Goal: Information Seeking & Learning: Find specific fact

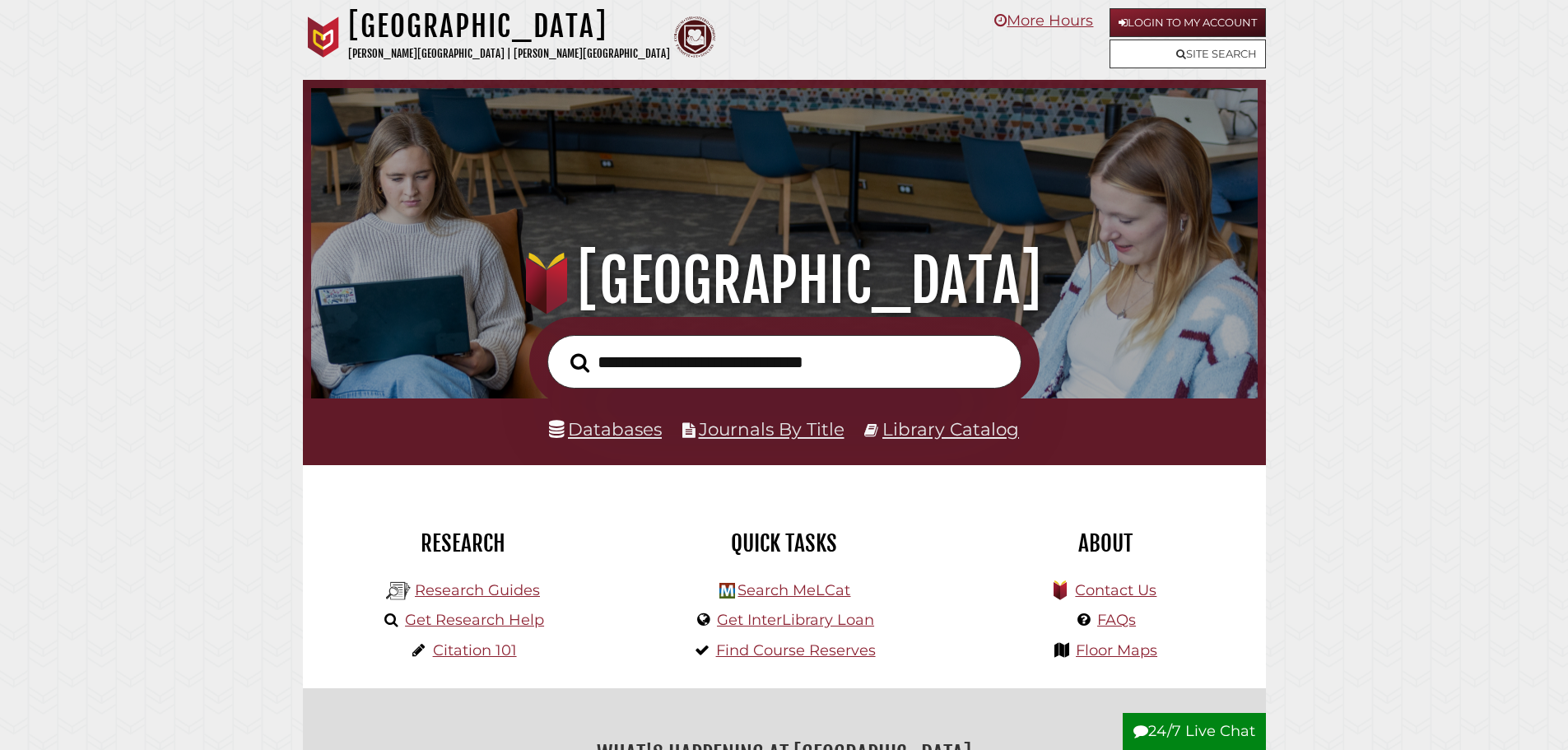
scroll to position [312, 938]
click at [1144, 68] on link "Site Search" at bounding box center [1188, 54] width 157 height 29
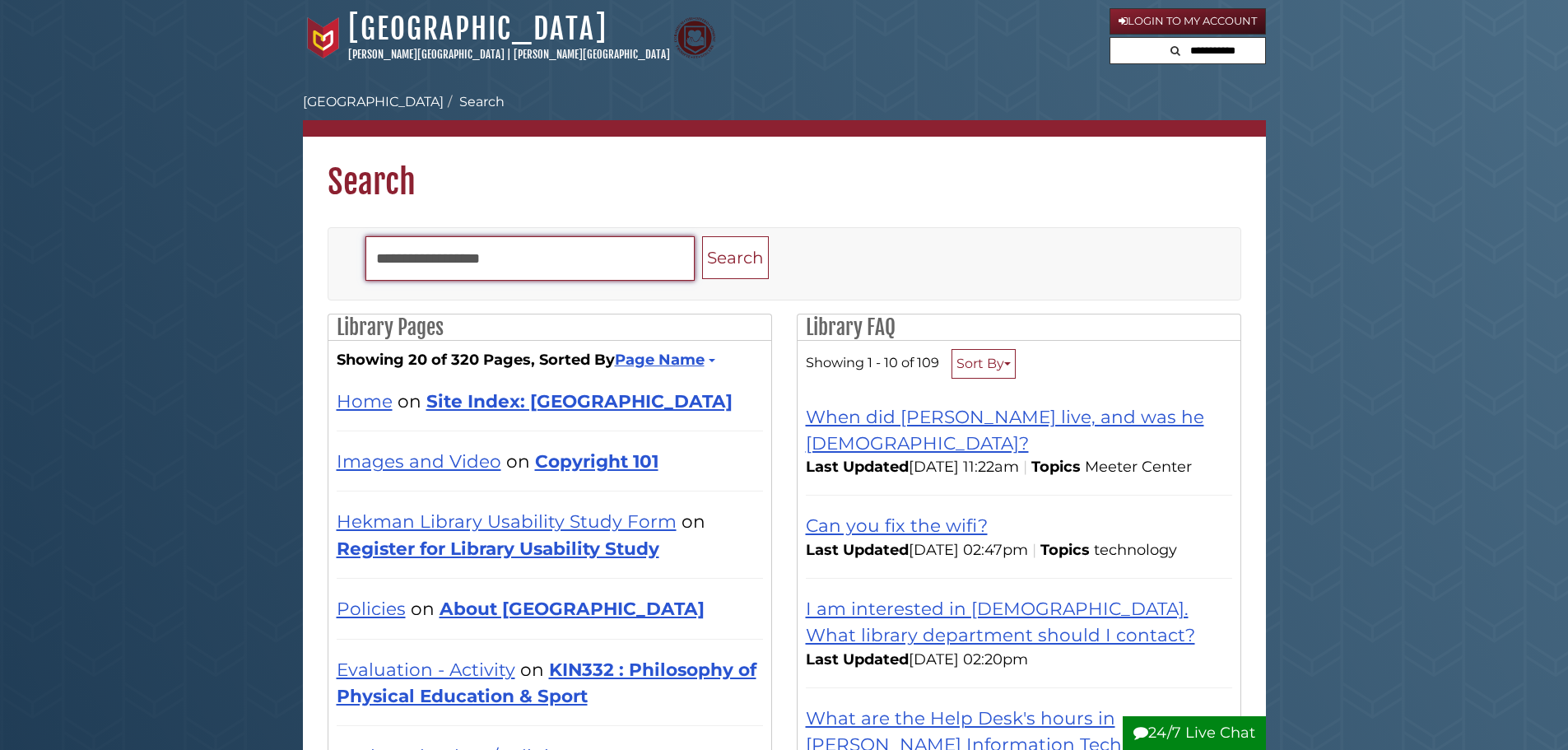
click at [415, 253] on input "Search" at bounding box center [530, 258] width 330 height 44
type input "*****"
click at [702, 236] on button "Search" at bounding box center [736, 258] width 67 height 43
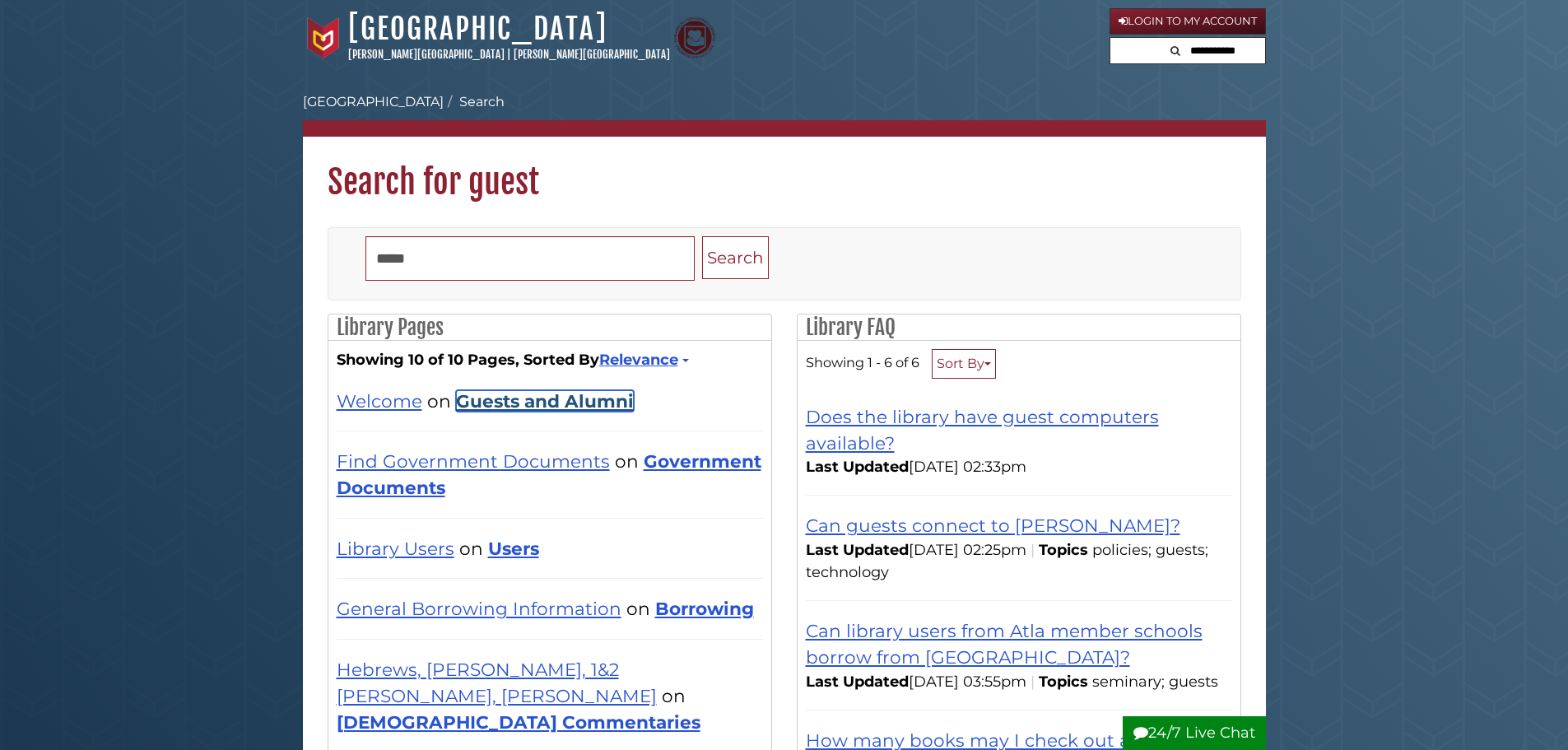
click at [527, 409] on link "Guests and Alumni" at bounding box center [544, 401] width 177 height 22
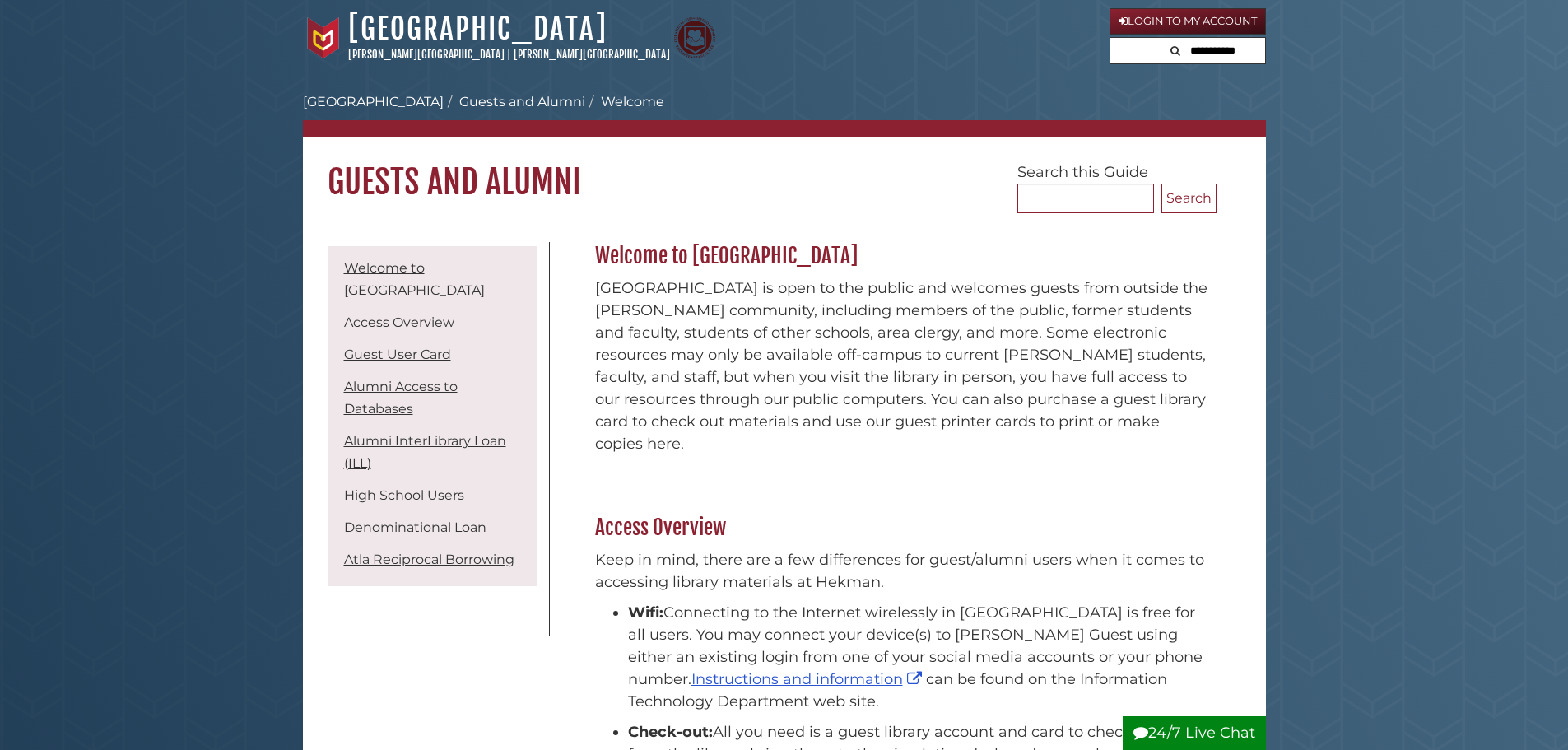
click at [1143, 53] on form at bounding box center [1188, 50] width 157 height 28
click at [1169, 51] on input "text" at bounding box center [1188, 50] width 155 height 26
type input "****"
click at [1110, 38] on button "Search" at bounding box center [1120, 49] width 20 height 23
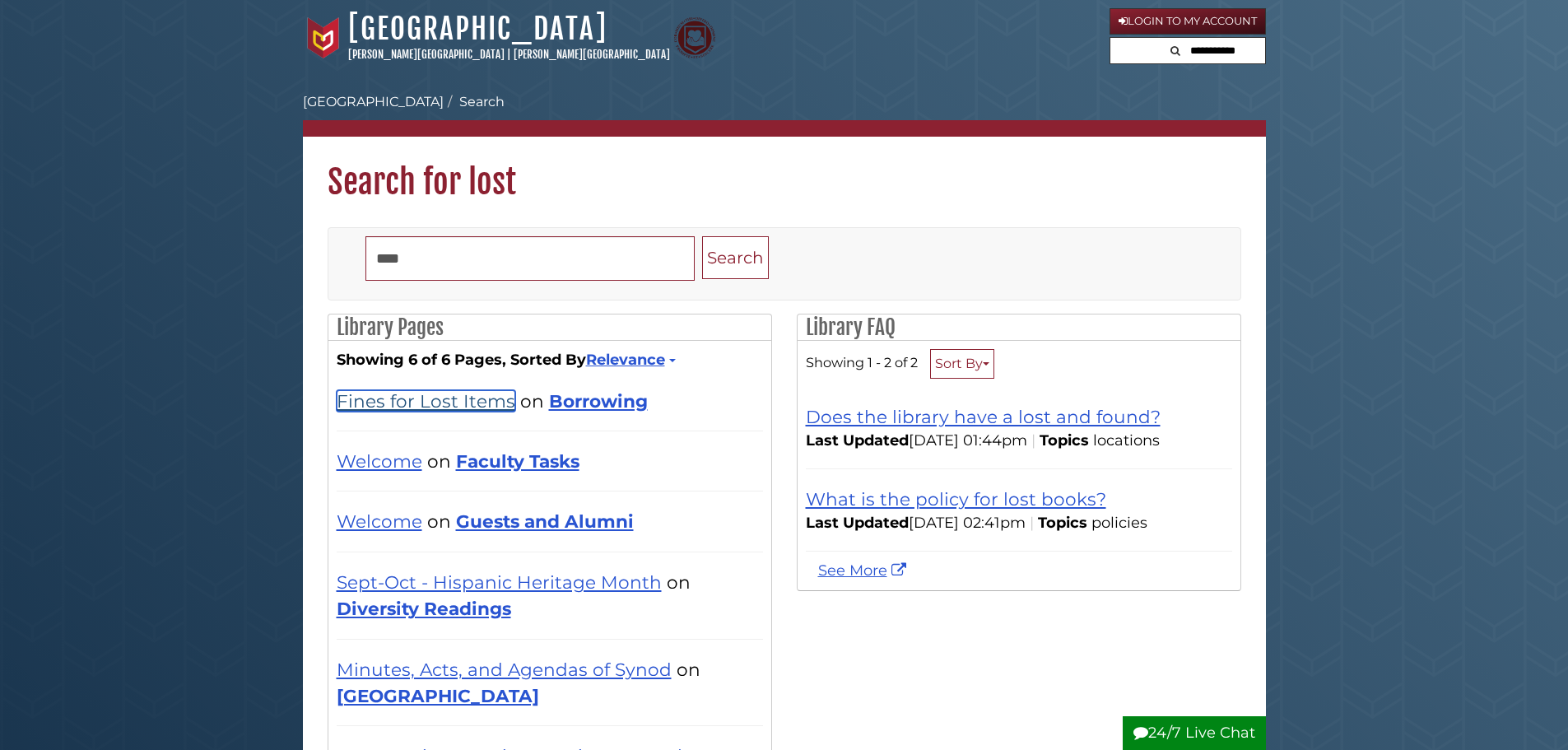
click at [423, 405] on link "Fines for Lost Items" at bounding box center [426, 401] width 178 height 22
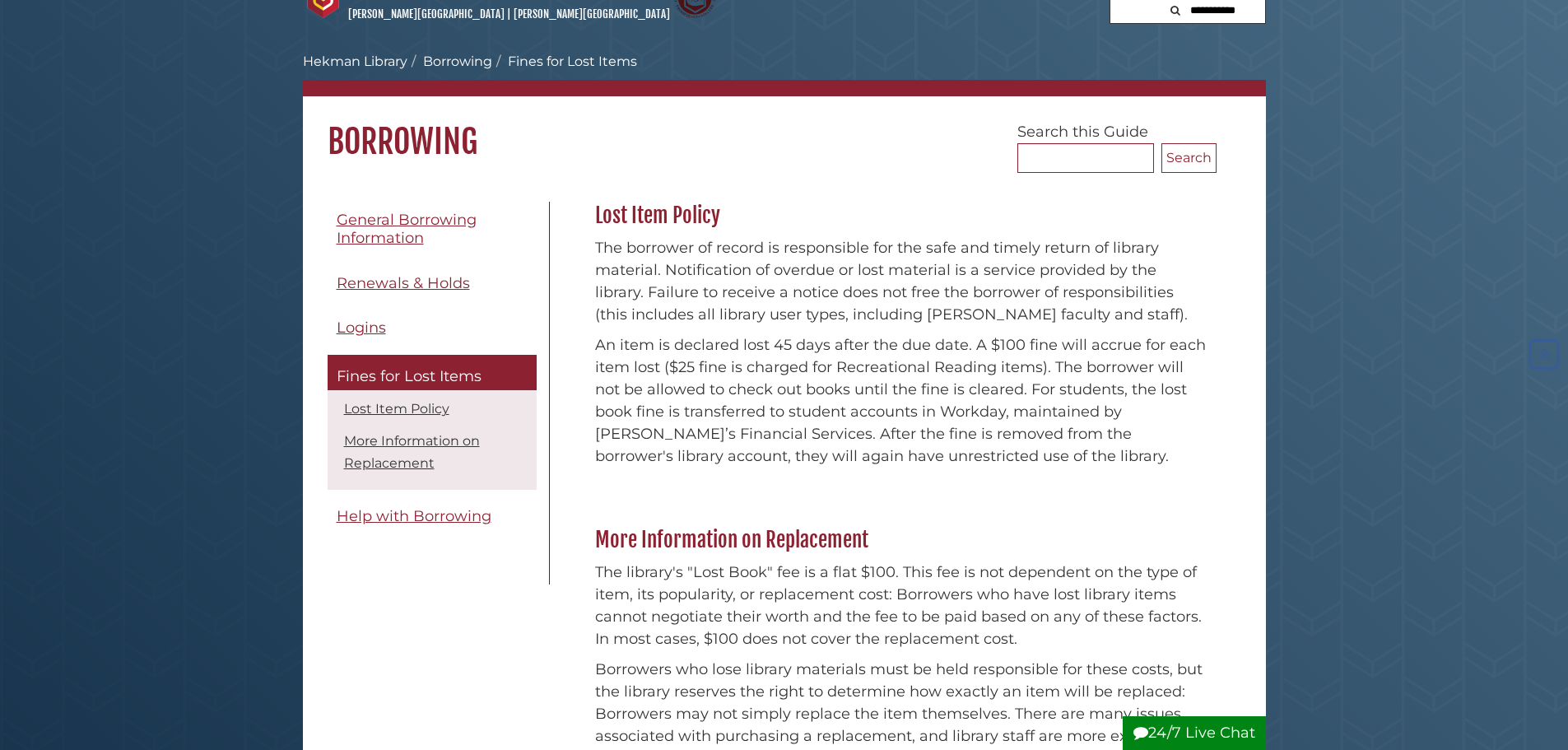
scroll to position [40, 0]
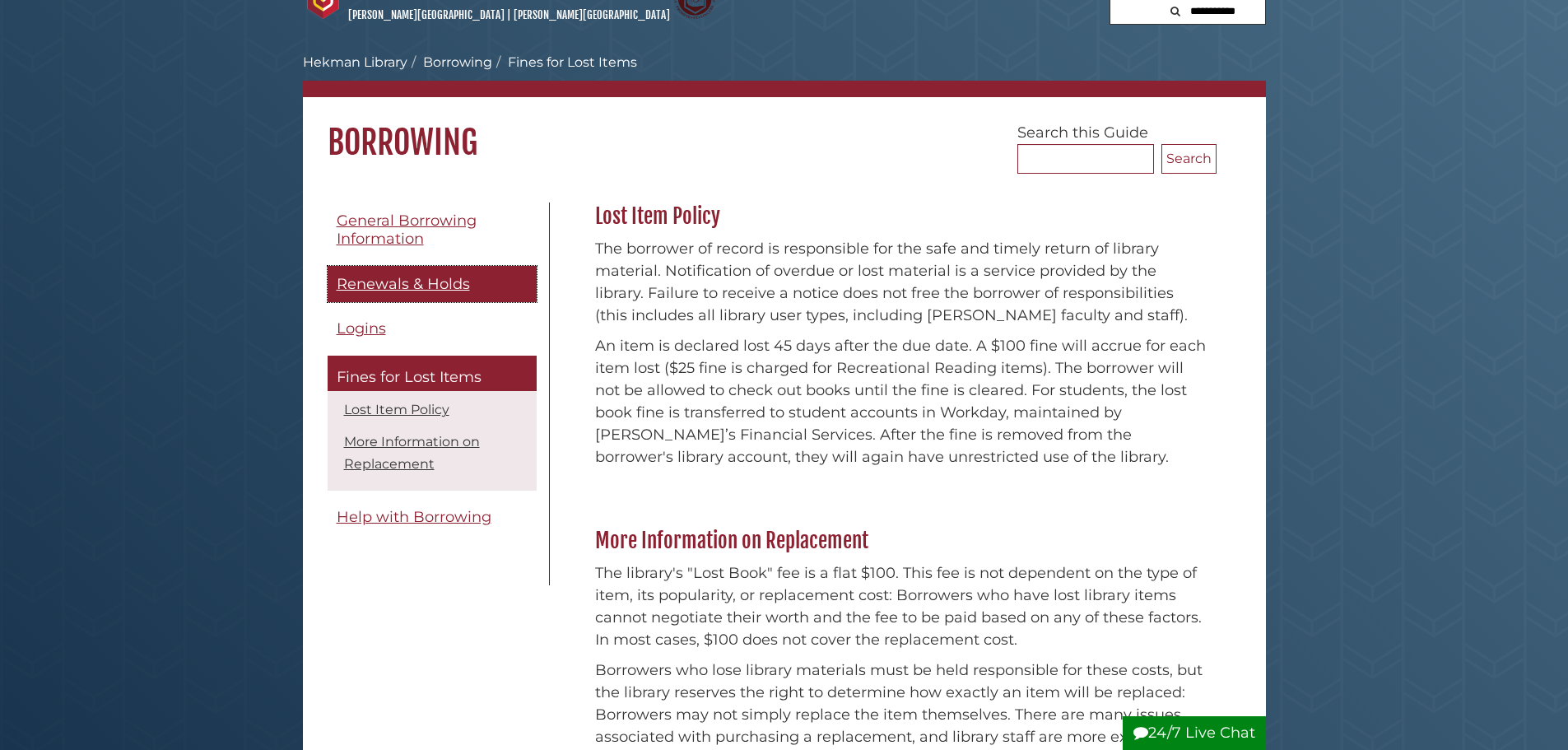
click at [404, 279] on span "Renewals & Holds" at bounding box center [403, 284] width 133 height 18
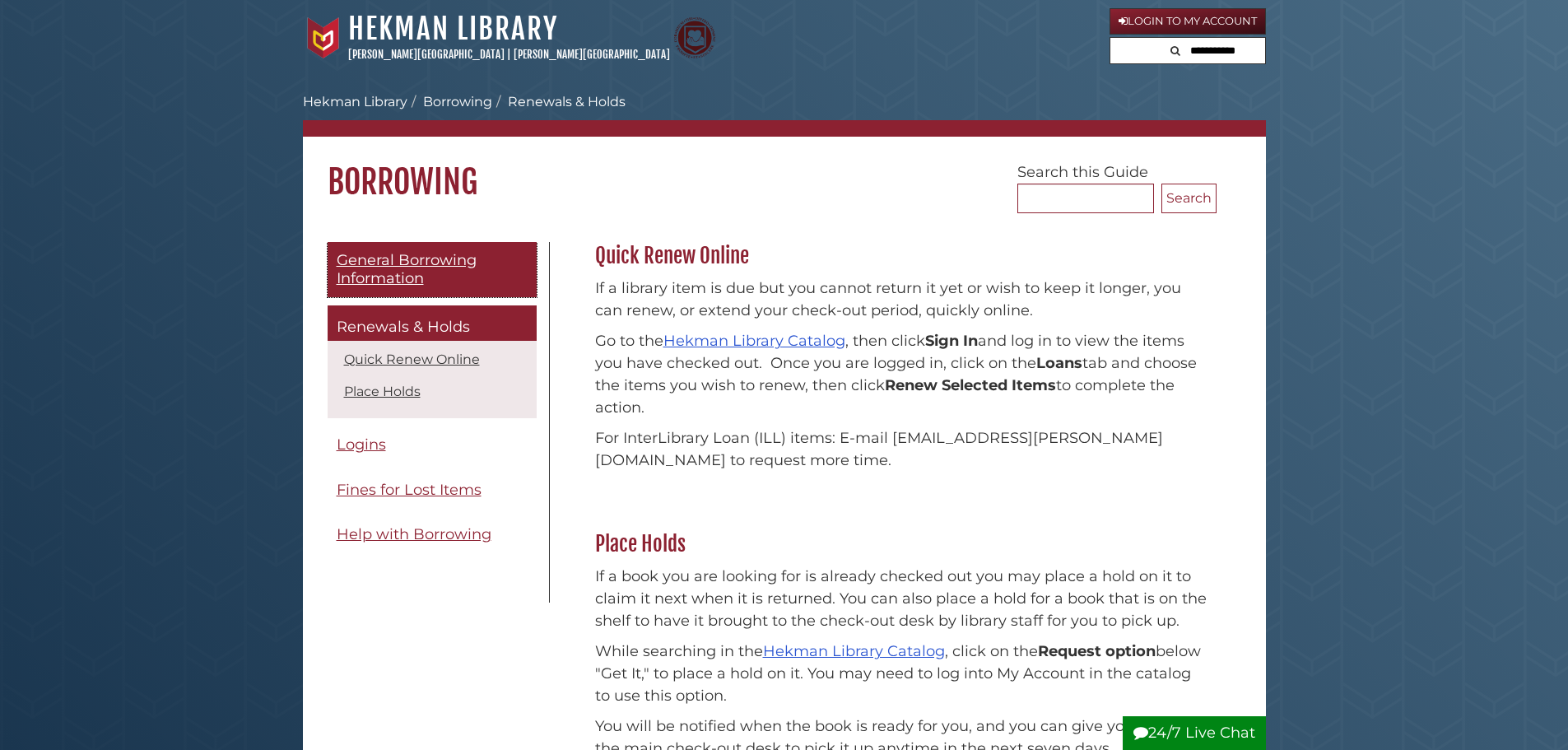
click at [387, 278] on span "General Borrowing Information" at bounding box center [406, 269] width 140 height 37
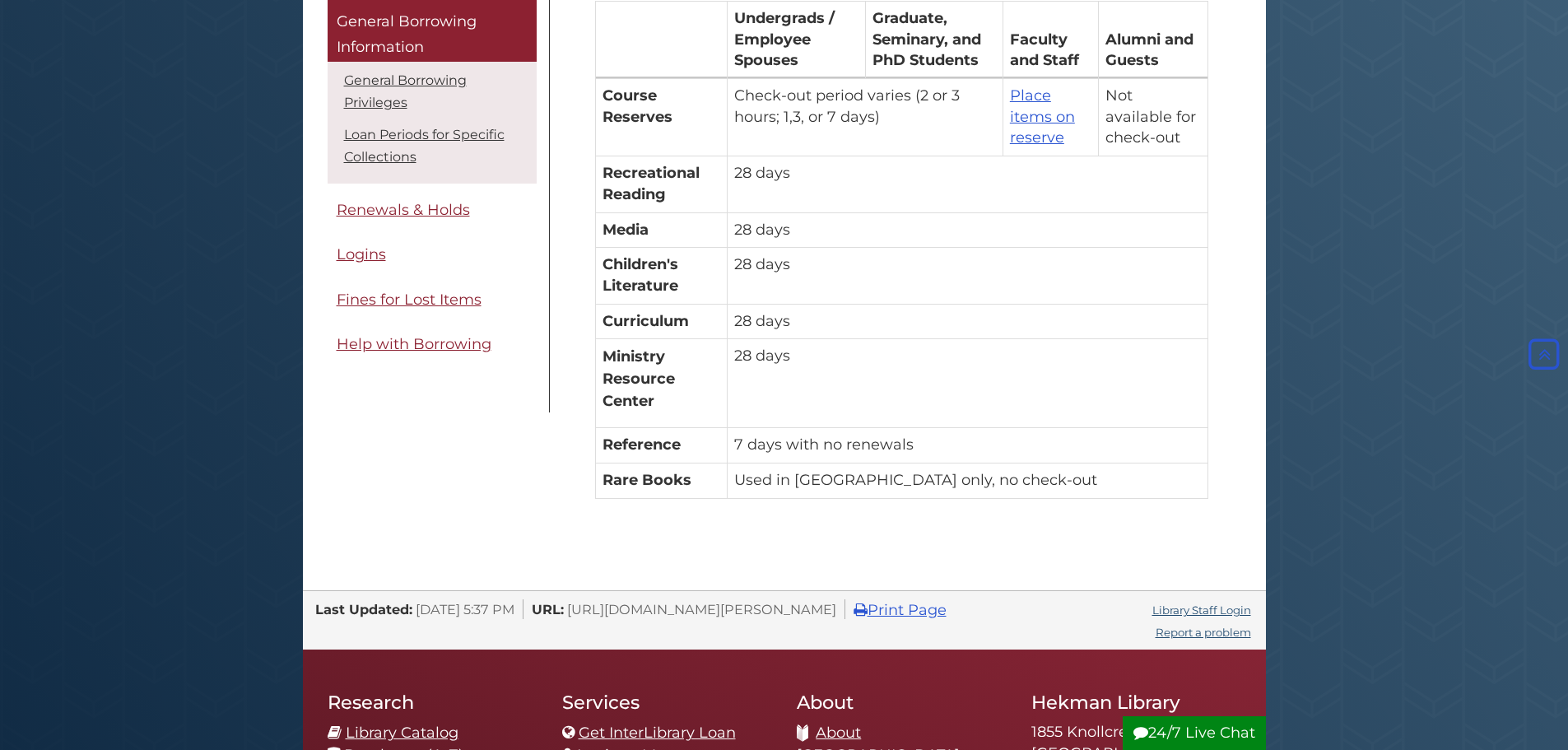
scroll to position [792, 0]
click at [1116, 151] on td "Not available for check-out" at bounding box center [1153, 117] width 110 height 77
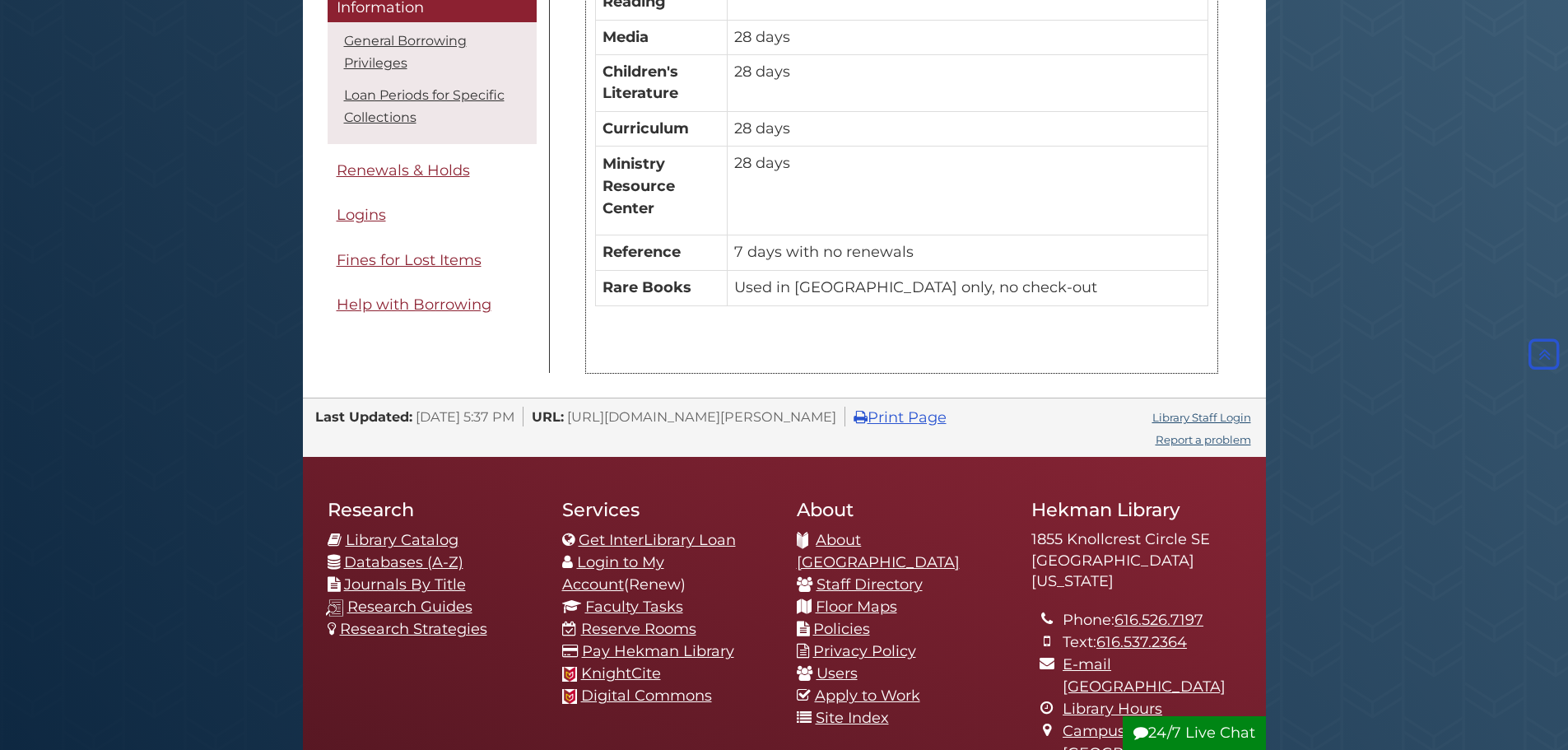
scroll to position [972, 0]
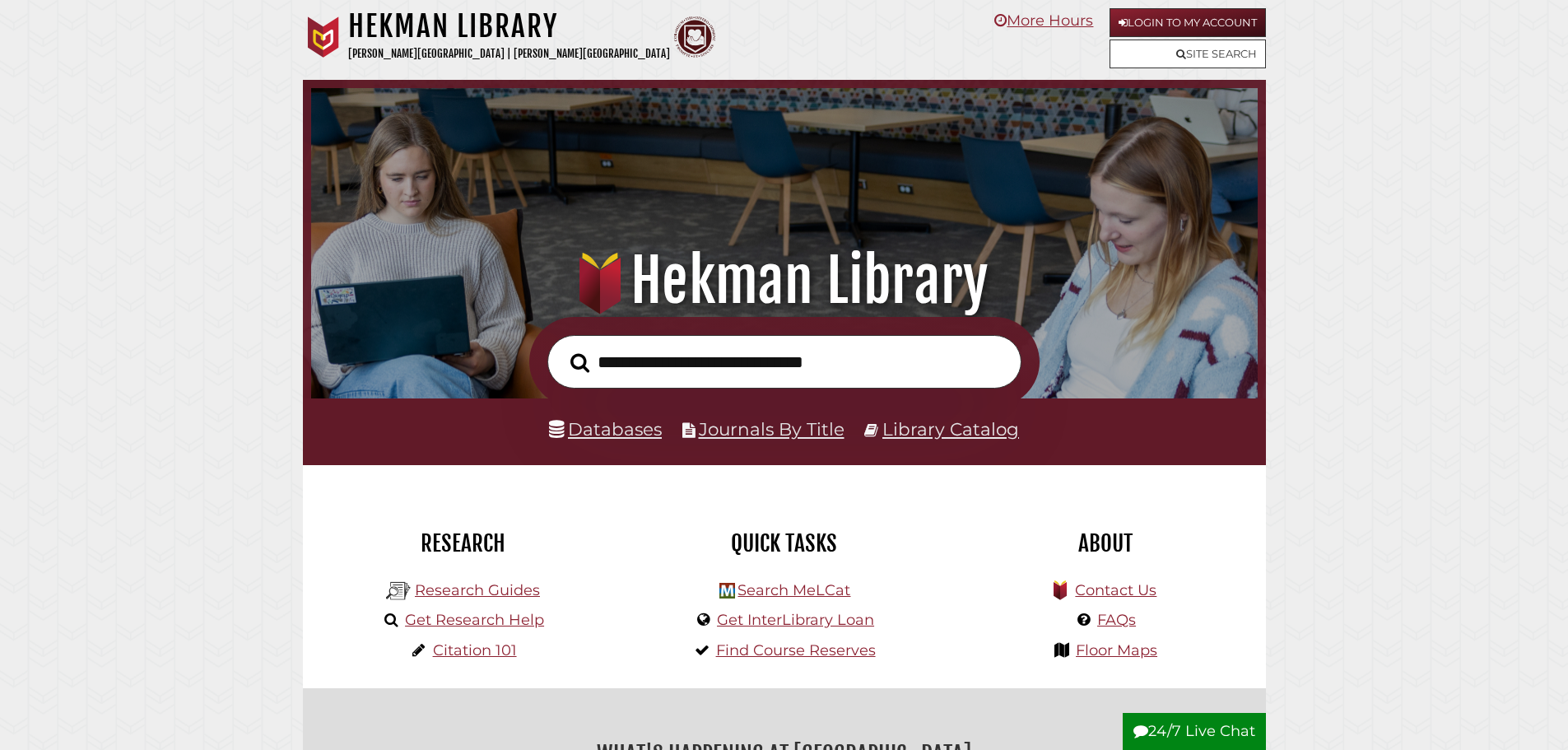
scroll to position [312, 938]
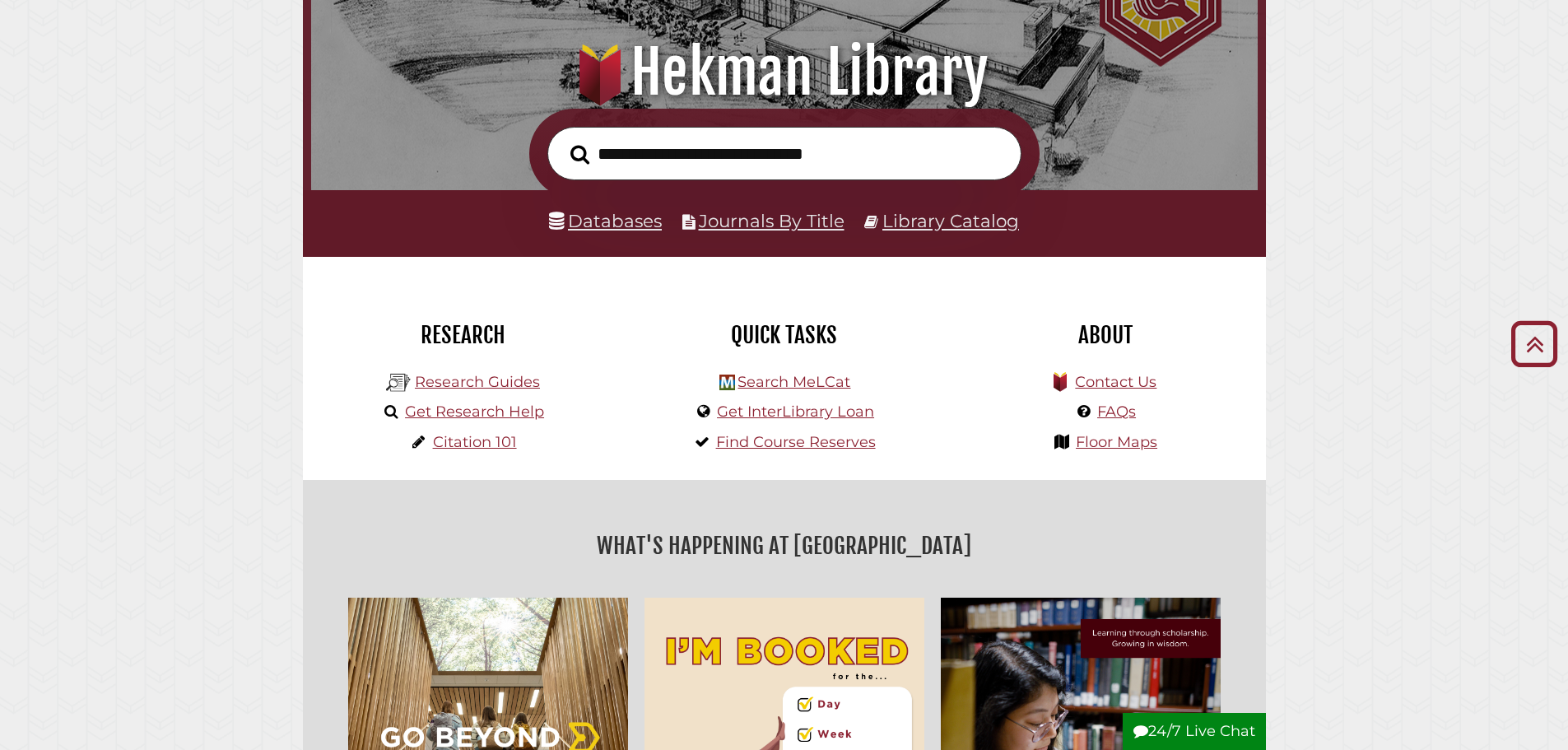
scroll to position [165, 0]
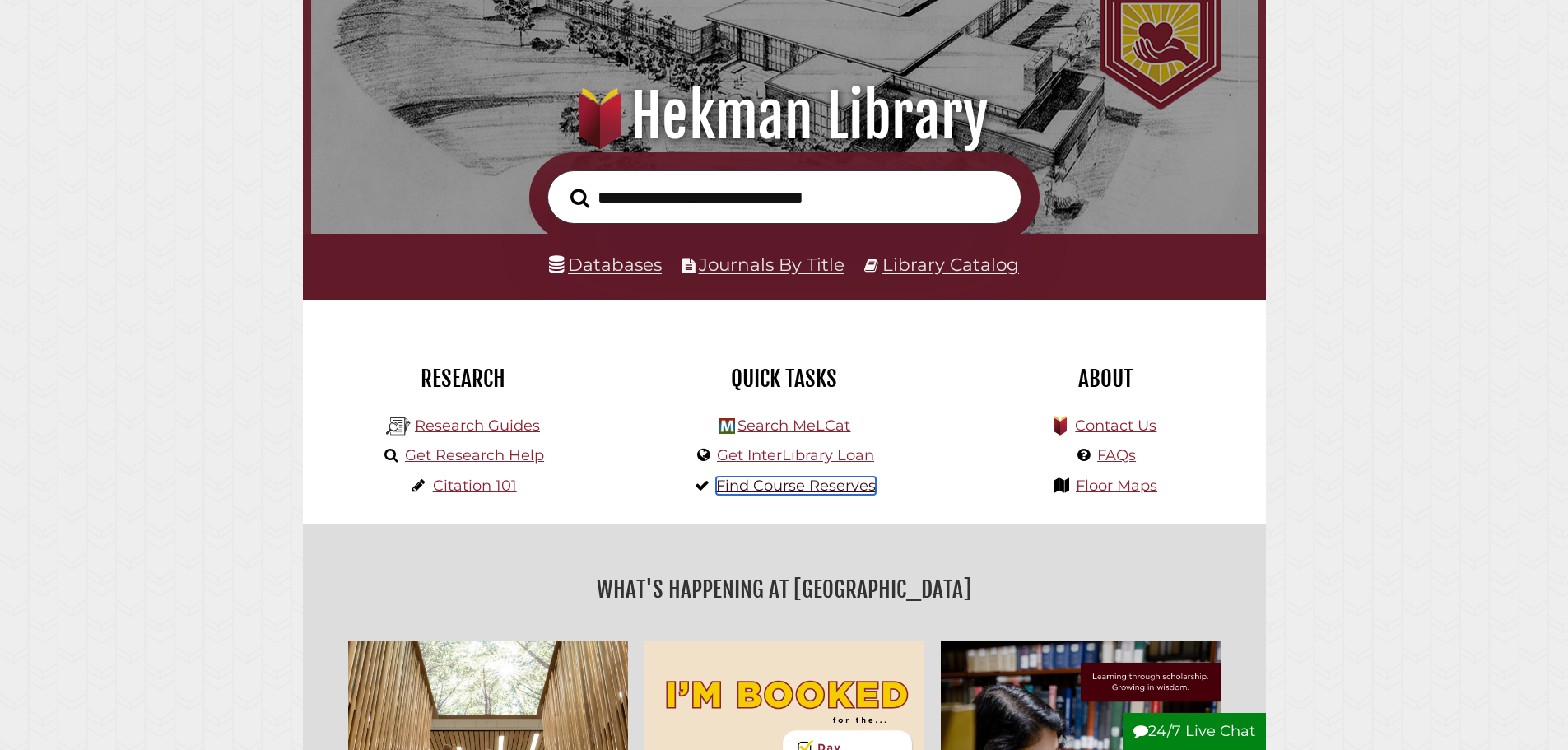
click at [826, 483] on link "Find Course Reserves" at bounding box center [795, 485] width 159 height 18
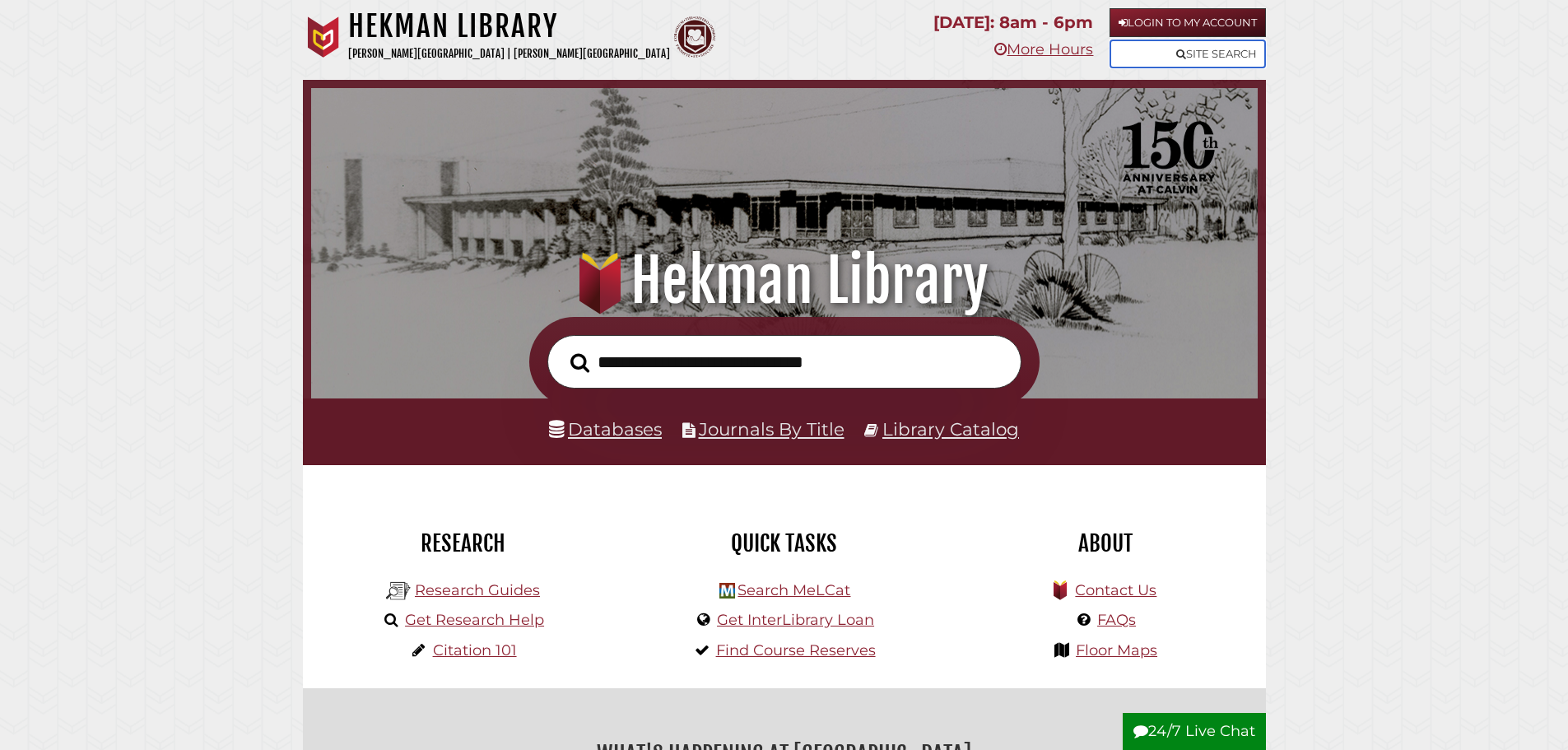
click at [1232, 58] on link "Site Search" at bounding box center [1188, 54] width 157 height 29
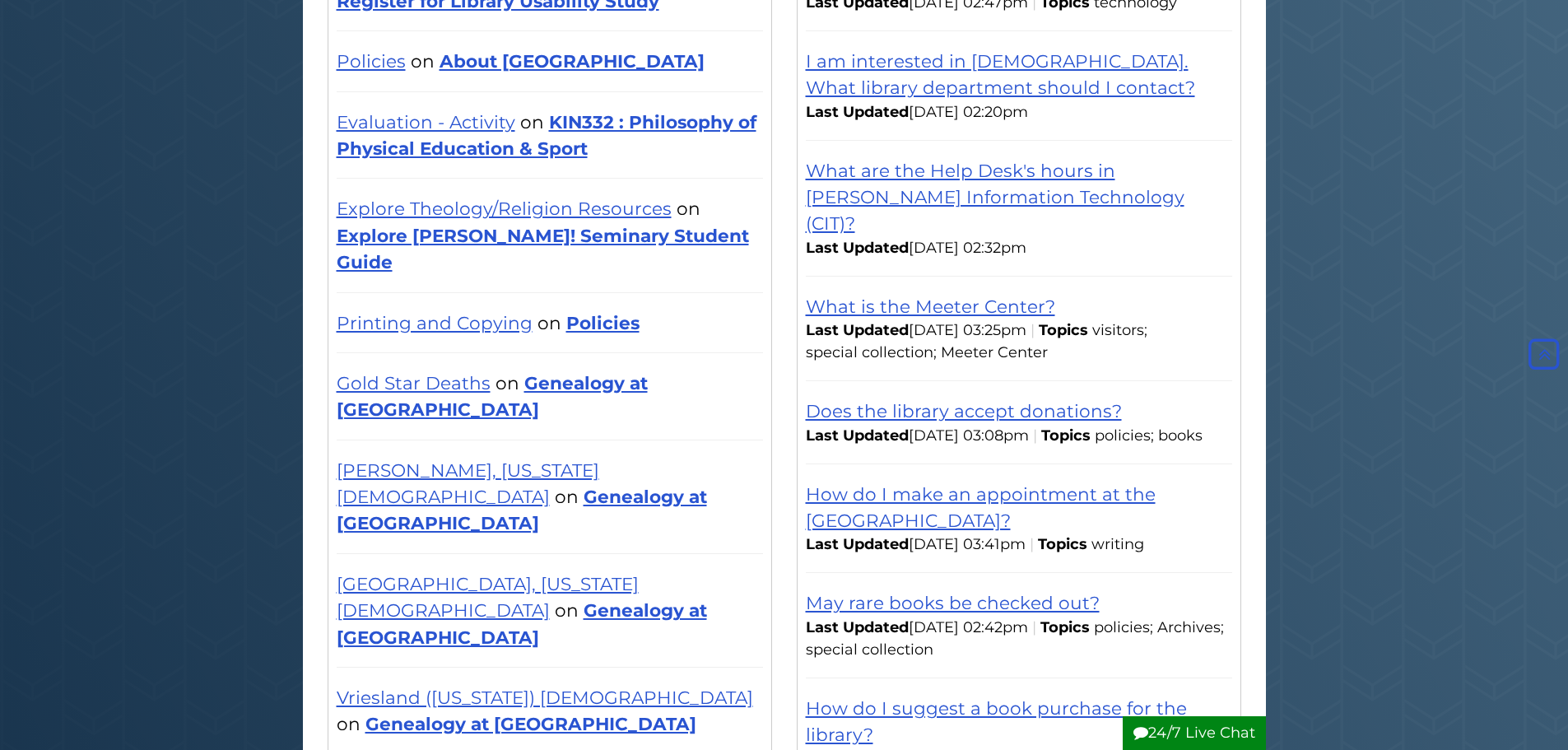
scroll to position [576, 0]
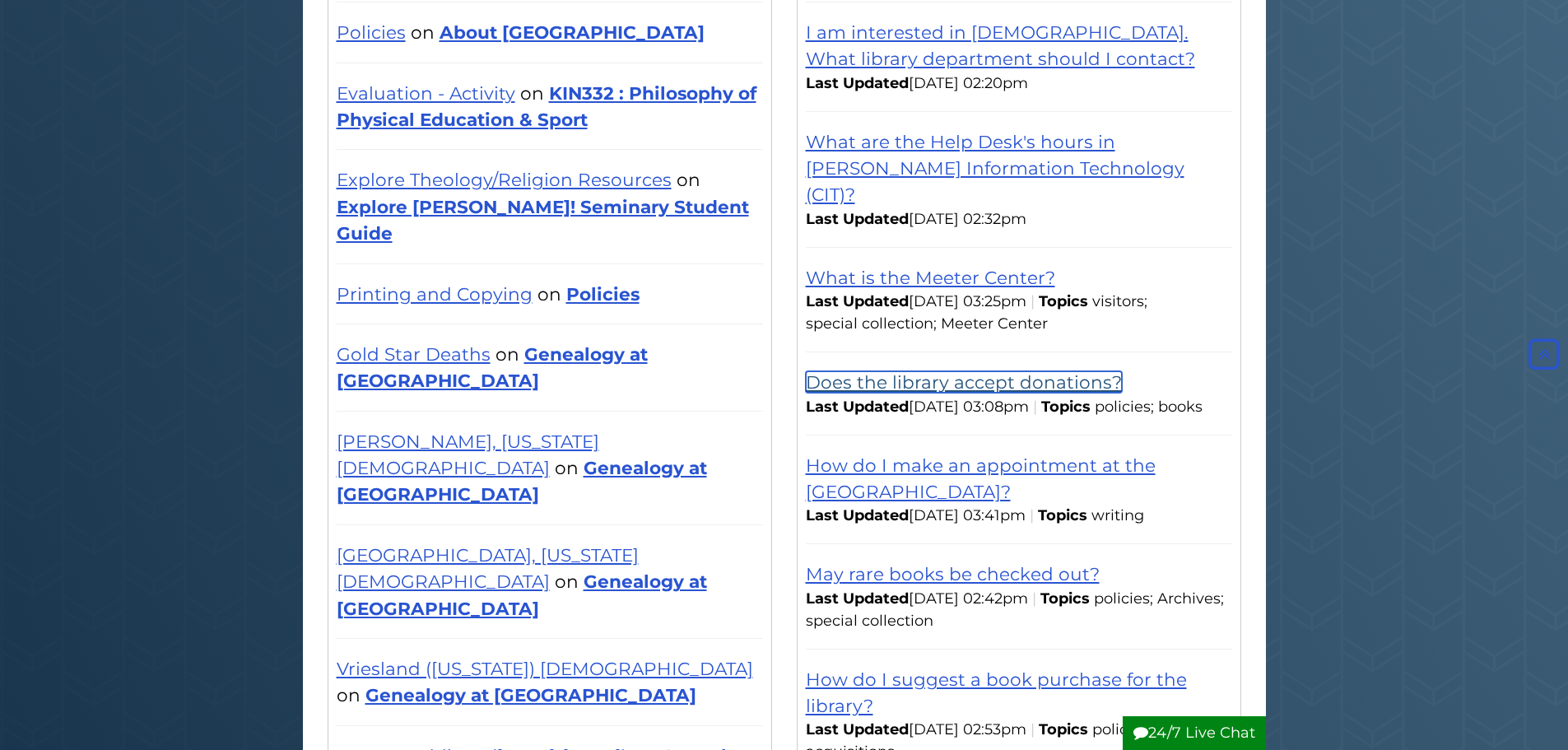
click at [1079, 371] on link "Does the library accept donations?" at bounding box center [964, 382] width 316 height 22
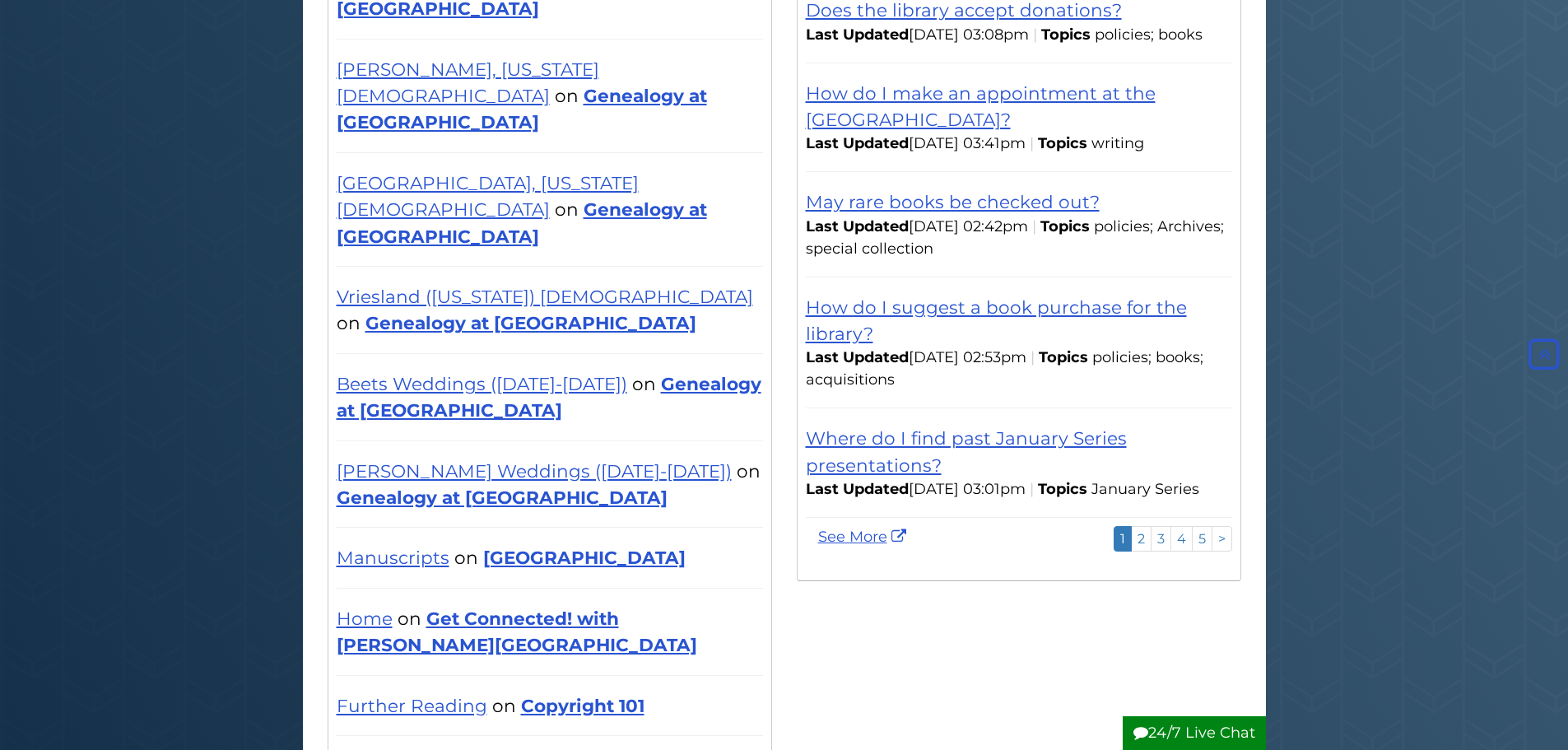
scroll to position [988, 0]
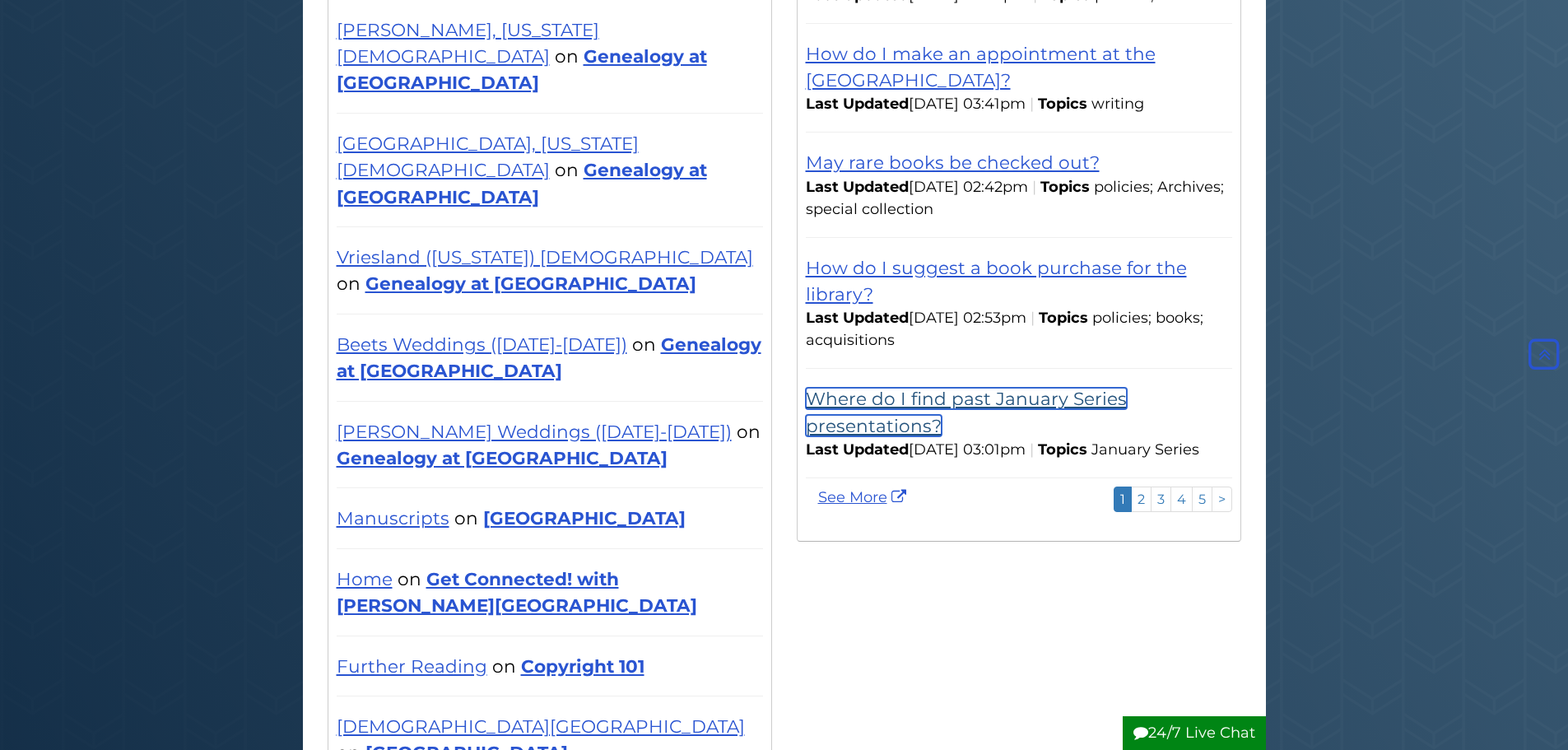
click at [1051, 398] on link "Where do I find past January Series presentations?" at bounding box center [966, 411] width 321 height 48
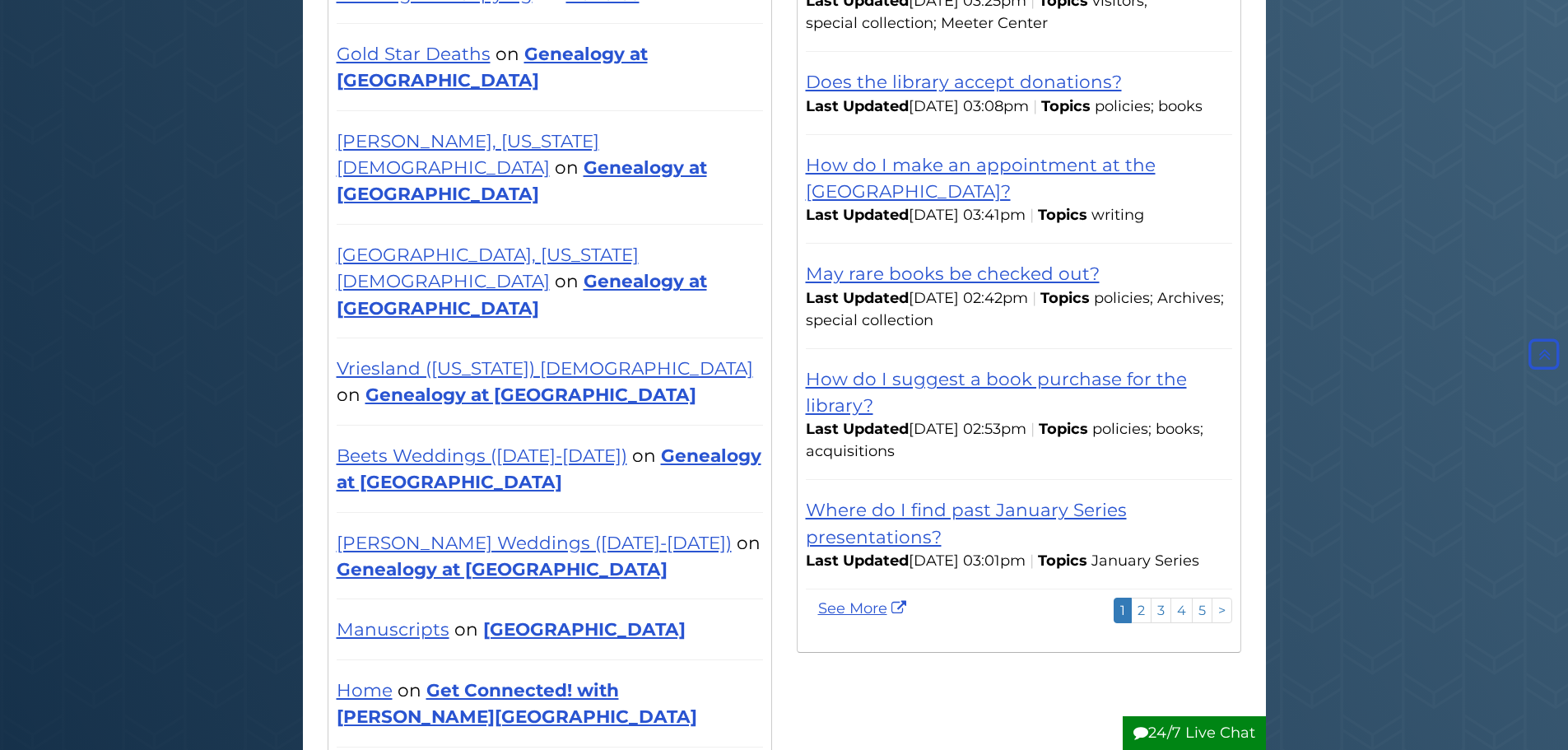
scroll to position [905, 0]
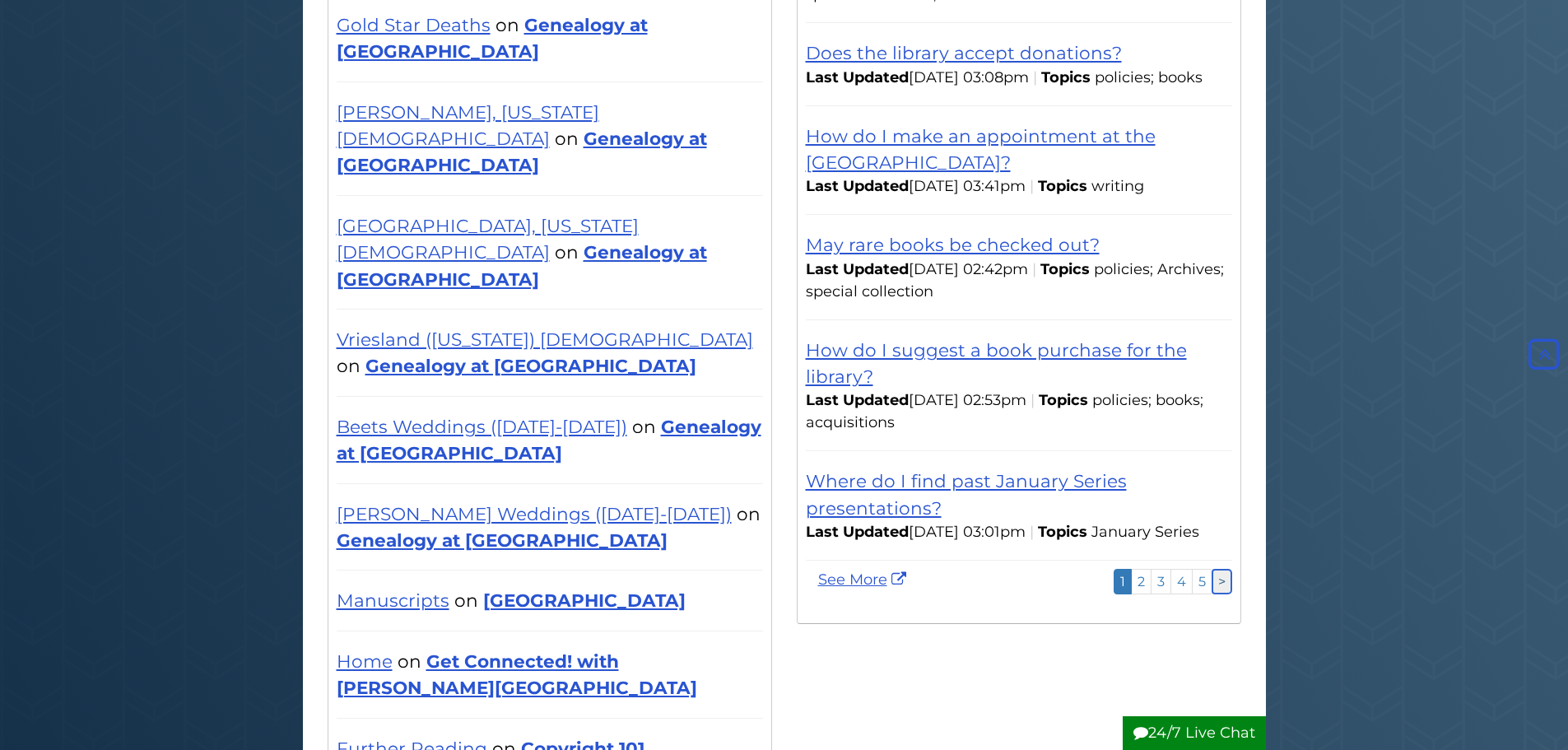
click at [1216, 594] on link ">" at bounding box center [1221, 582] width 21 height 25
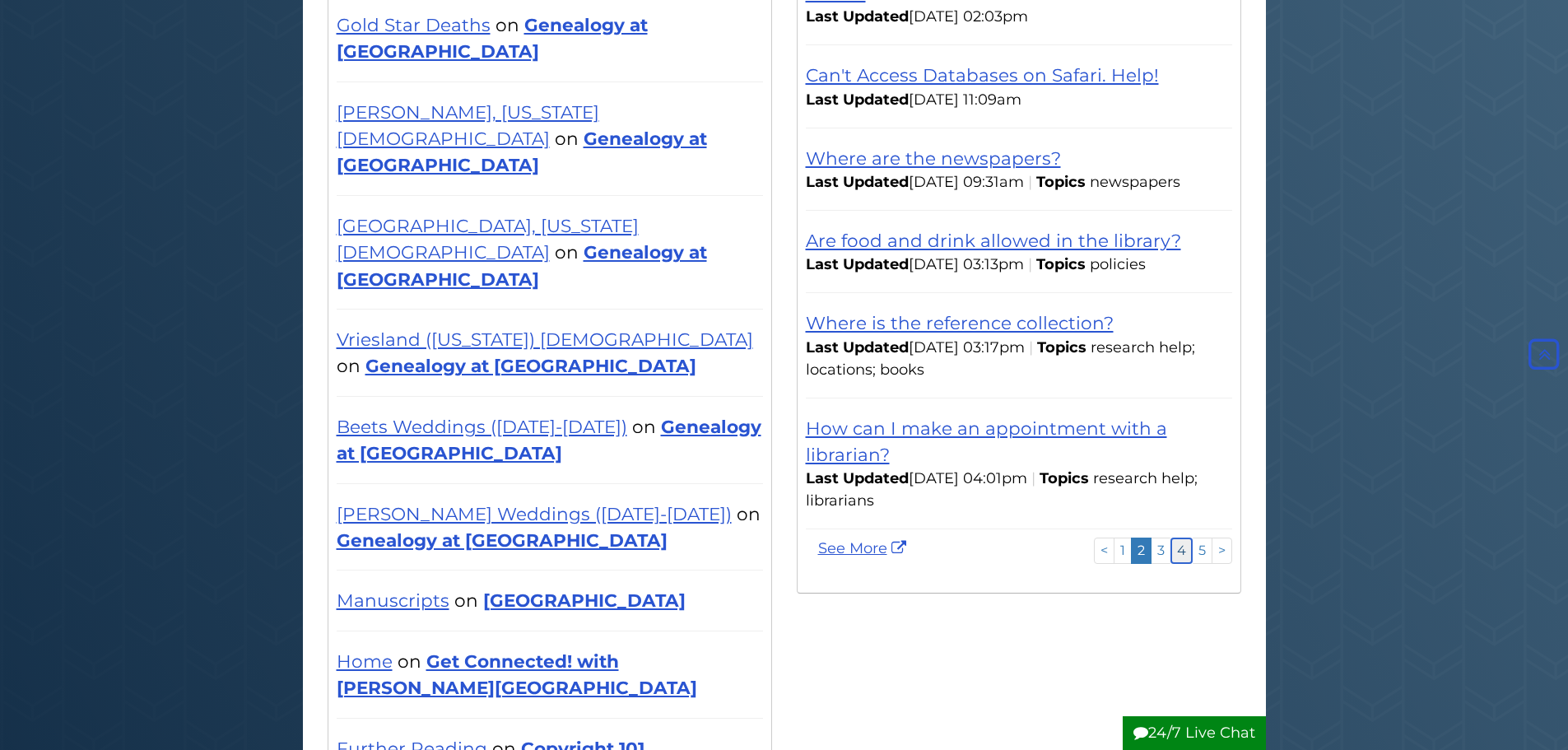
click at [1190, 538] on link "4" at bounding box center [1182, 550] width 23 height 25
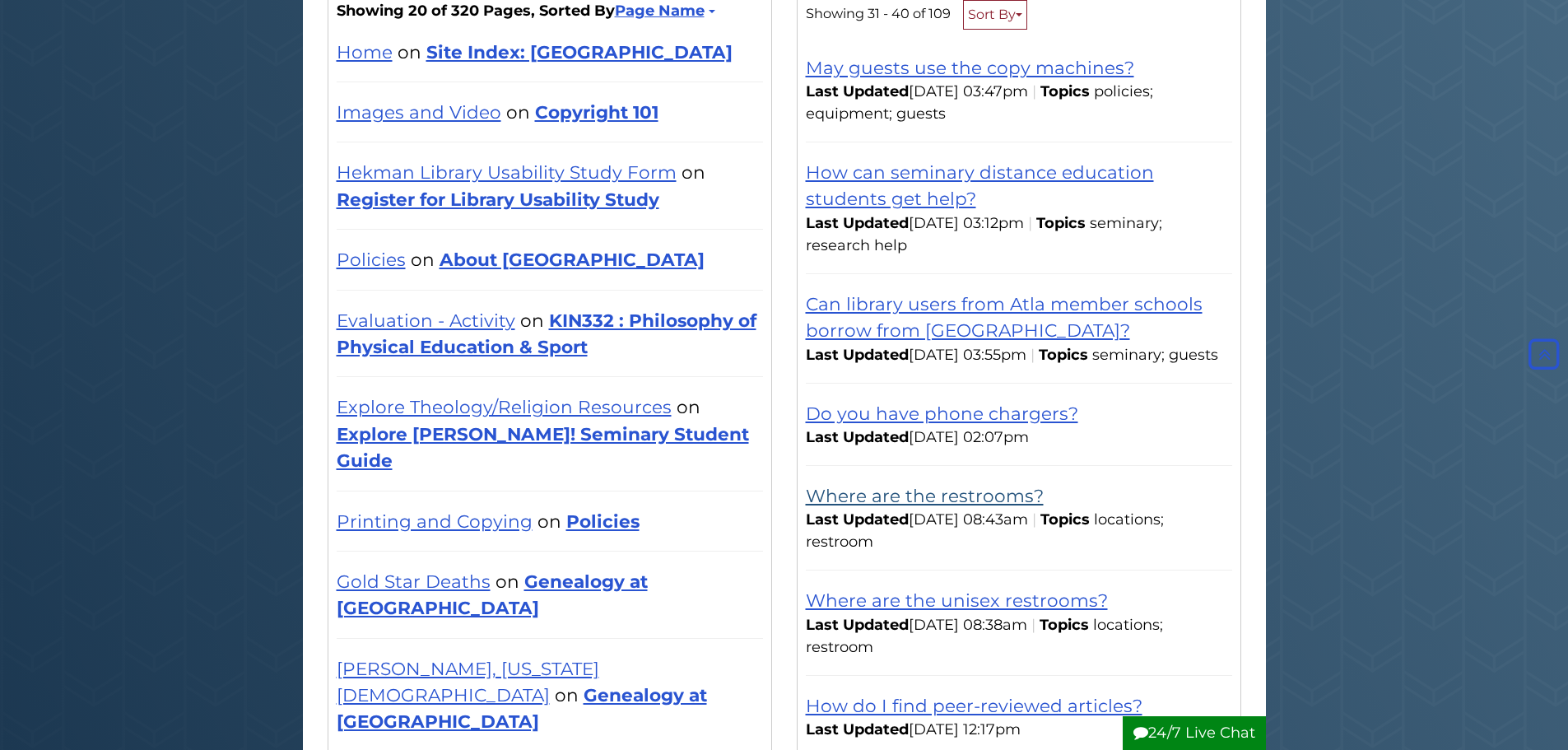
scroll to position [247, 0]
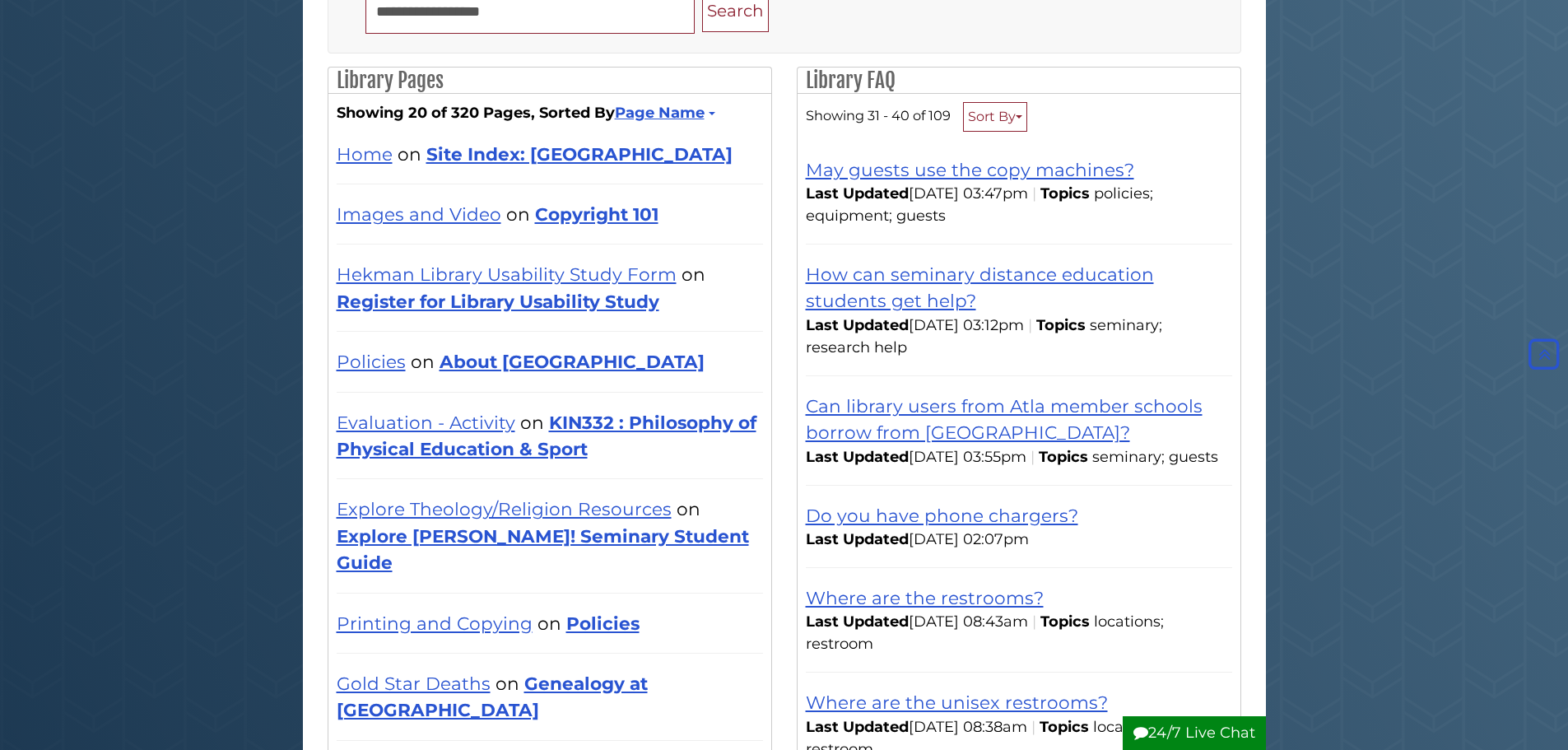
click at [1144, 417] on div "Can library users from Atla member schools borrow from Hekman Library?" at bounding box center [1019, 419] width 426 height 53
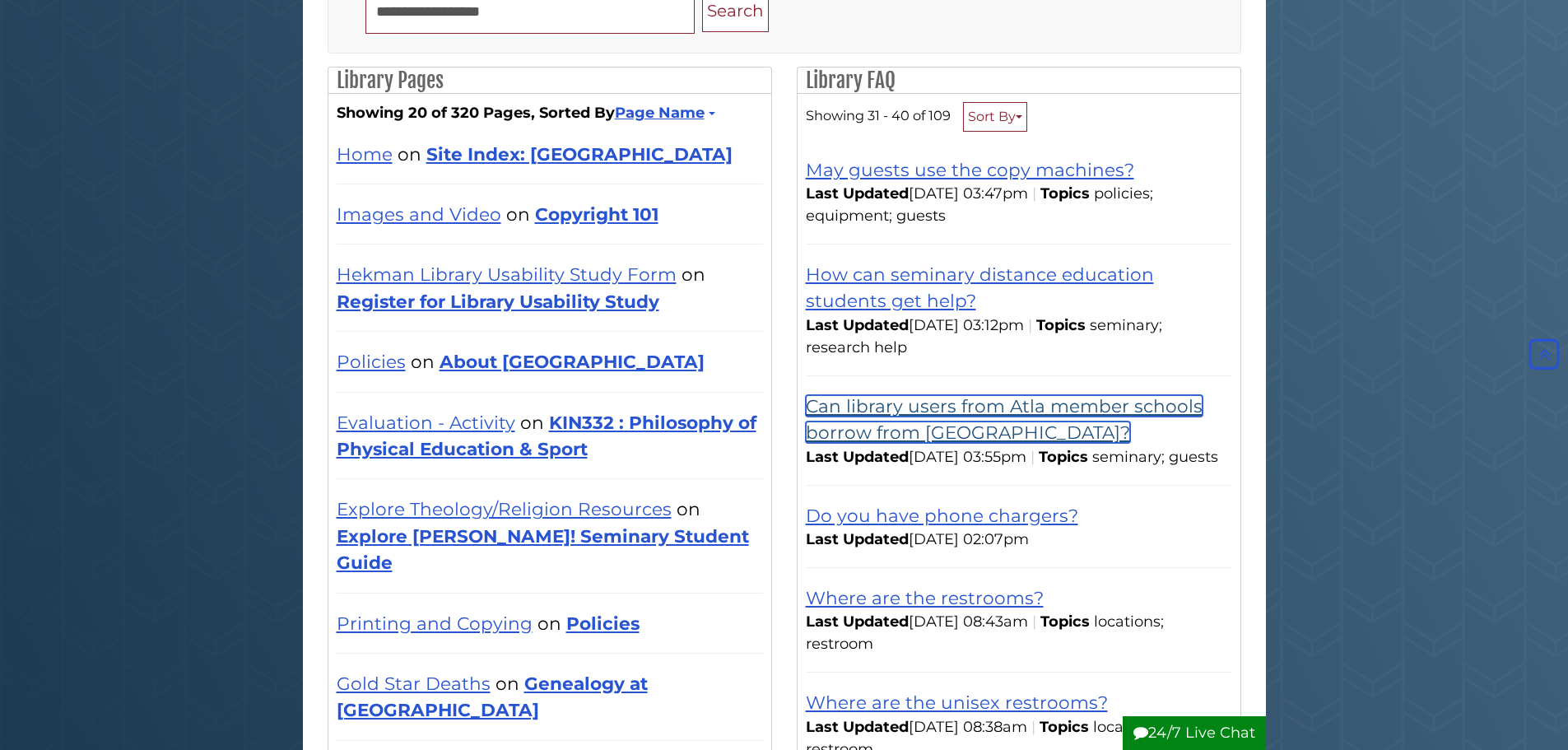
click at [1144, 415] on link "Can library users from Atla member schools borrow from Hekman Library?" at bounding box center [1004, 419] width 397 height 48
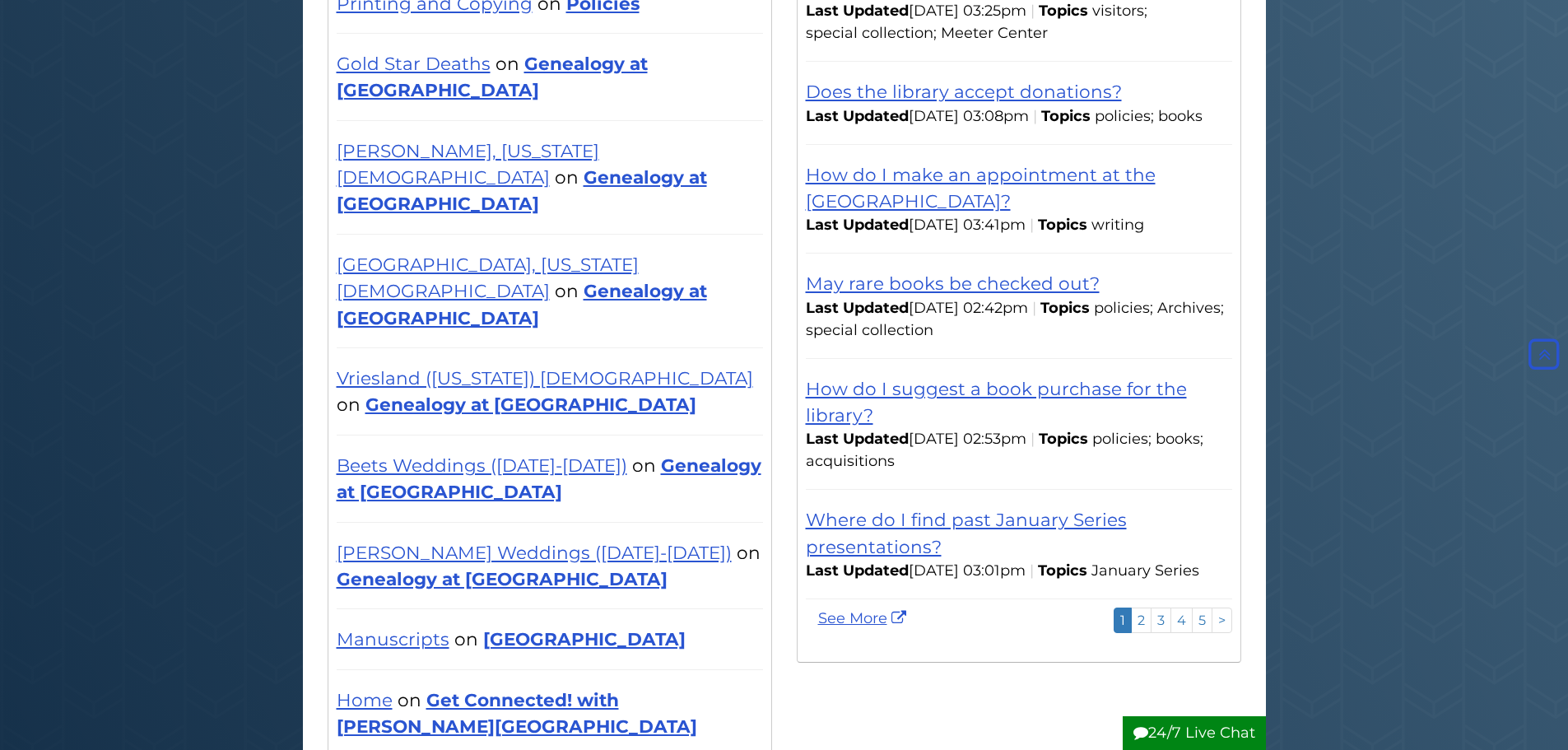
scroll to position [823, 0]
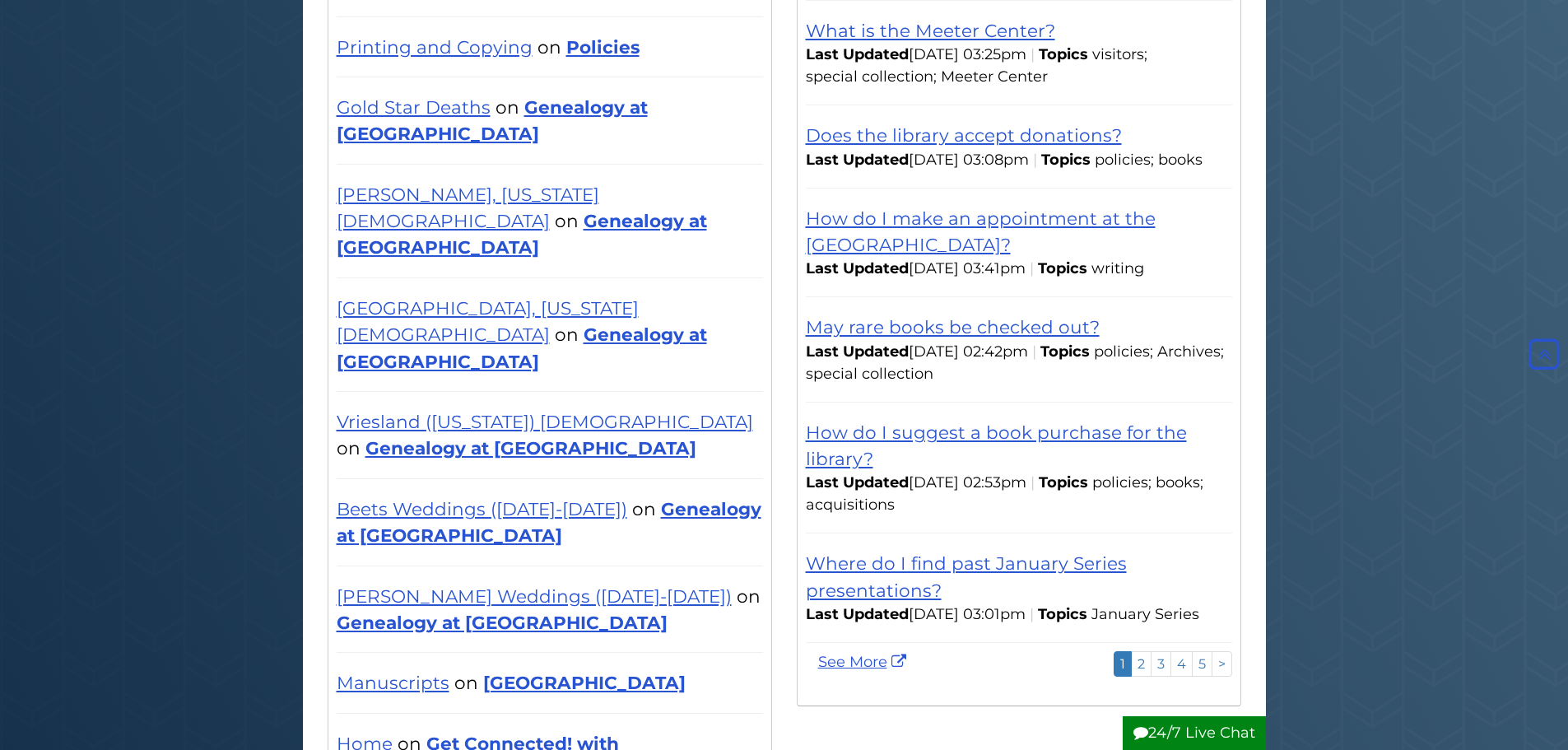
drag, startPoint x: 787, startPoint y: 368, endPoint x: 789, endPoint y: 344, distance: 24.1
click at [789, 344] on div "Library FAQ Showing 1 - 10 of 109 Sort By Relevance Updated (Most Recent) When …" at bounding box center [1019, 106] width 469 height 1233
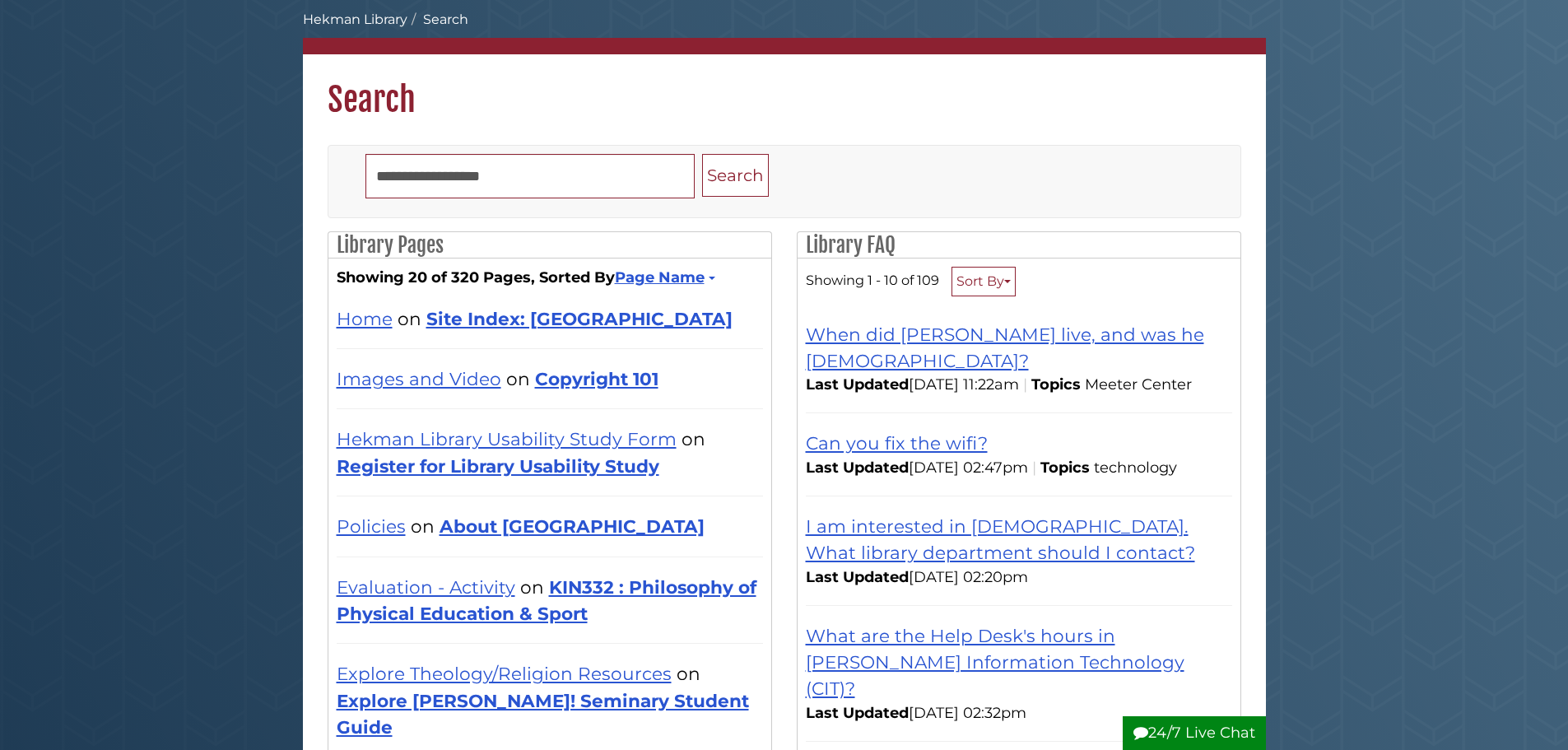
scroll to position [0, 0]
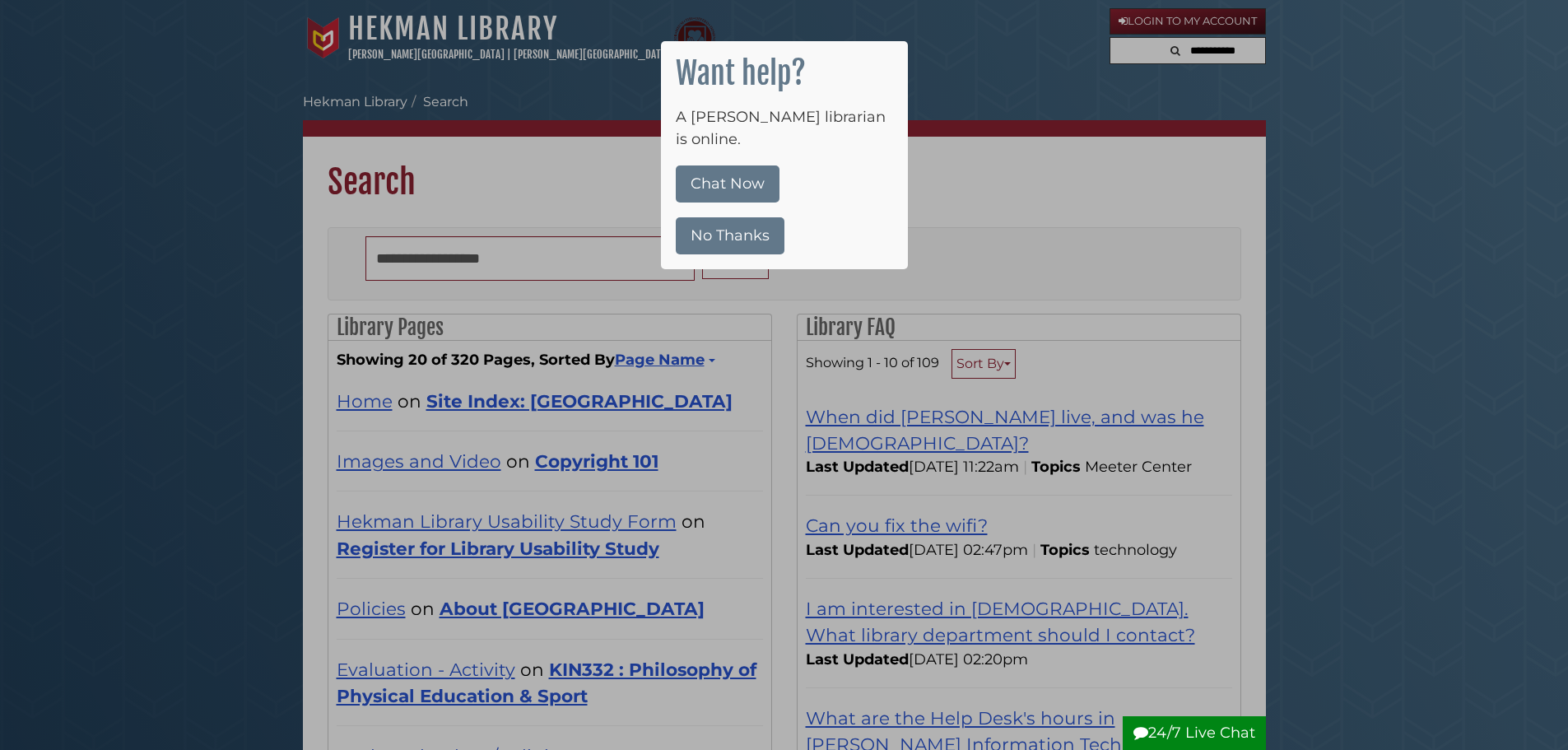
click at [775, 218] on button "No Thanks" at bounding box center [730, 235] width 109 height 37
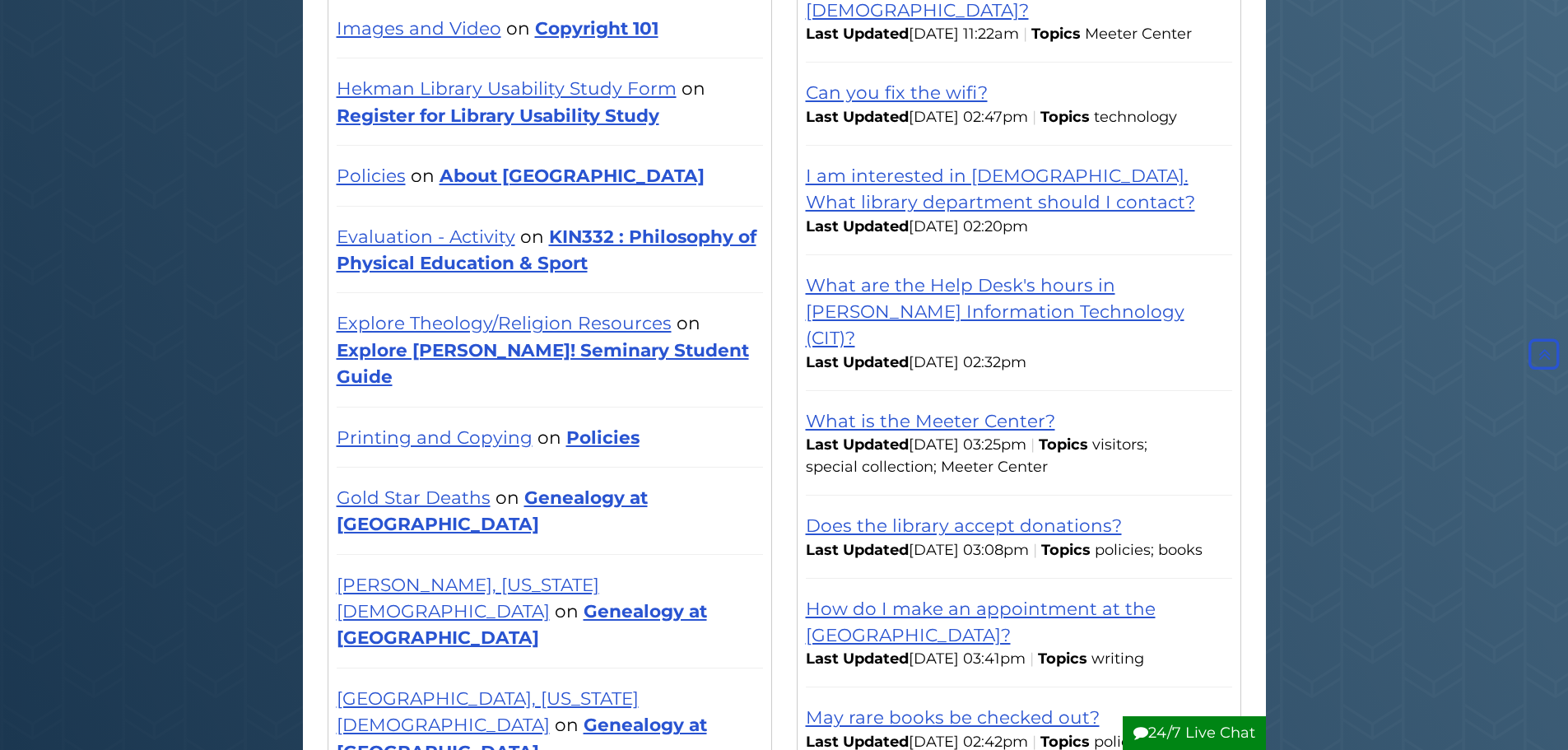
scroll to position [449, 0]
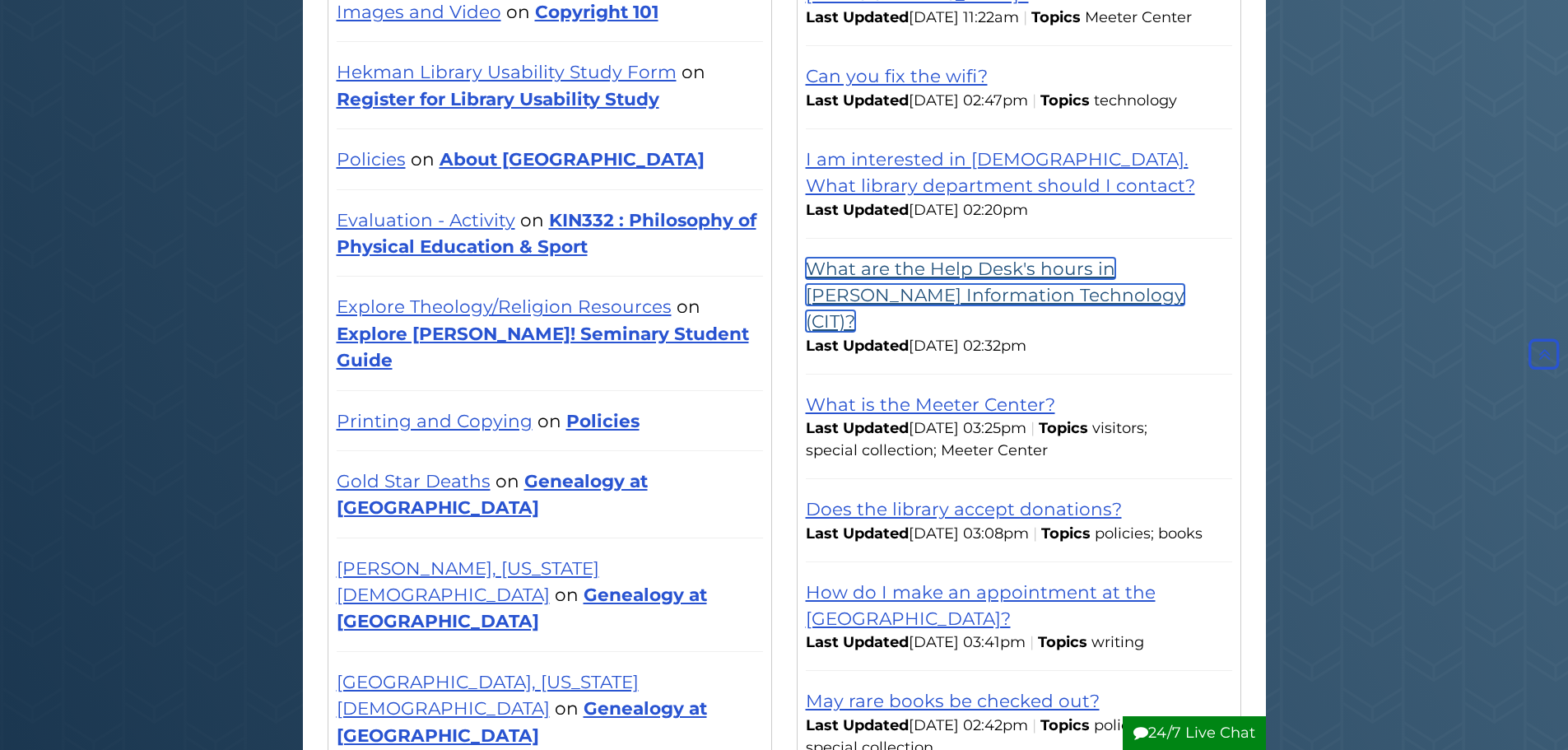
click at [967, 294] on link "What are the Help Desk's hours in [PERSON_NAME] Information Technology (CIT)?" at bounding box center [995, 294] width 378 height 75
